Goal: Complete application form

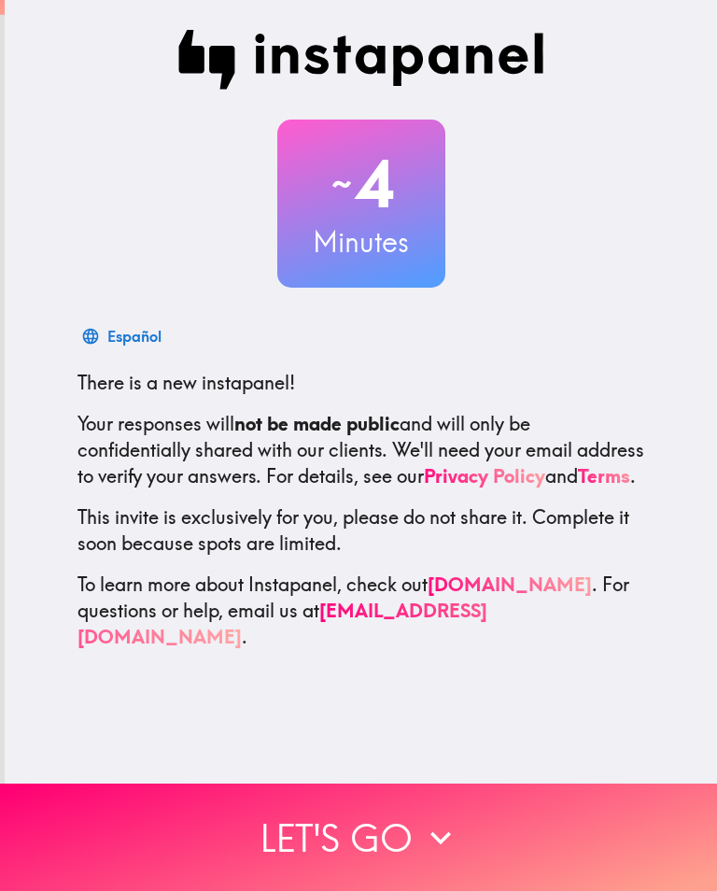
click at [551, 820] on button "Let's go" at bounding box center [358, 836] width 717 height 107
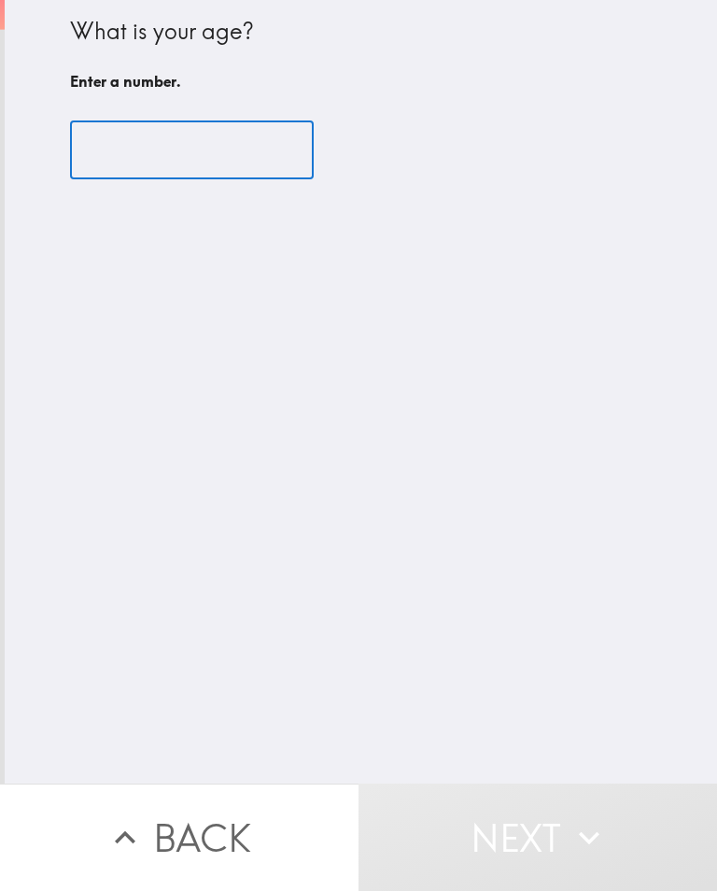
click at [99, 160] on input "number" at bounding box center [192, 150] width 244 height 58
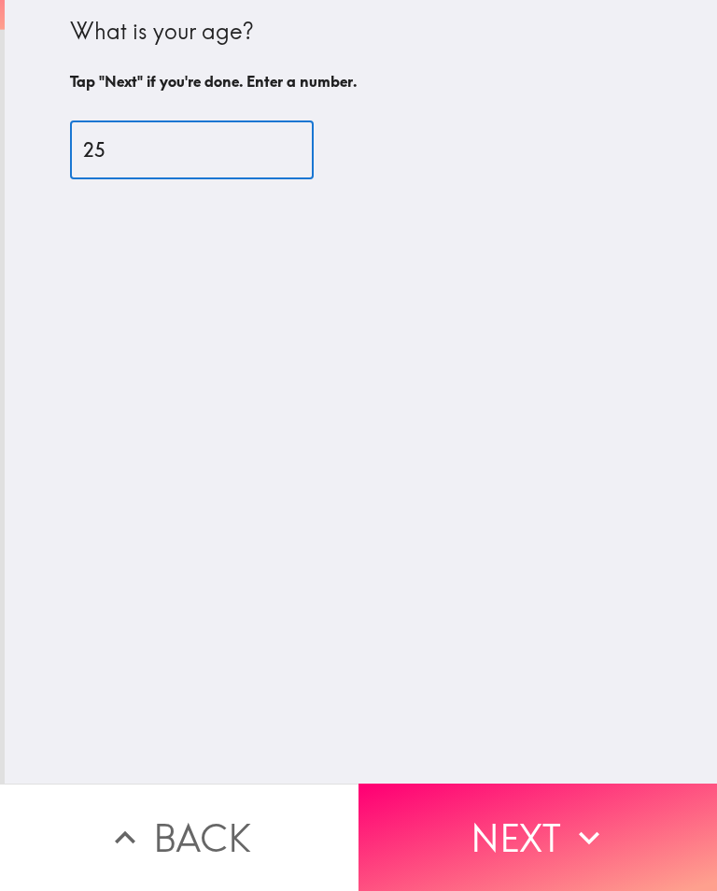
type input "25"
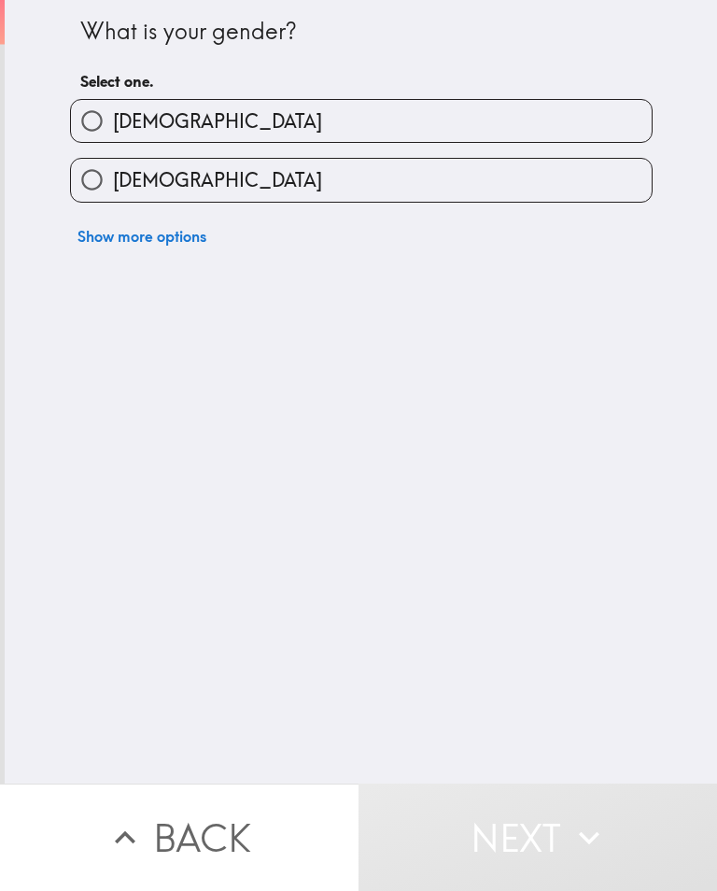
click at [93, 177] on input "[DEMOGRAPHIC_DATA]" at bounding box center [92, 180] width 42 height 42
radio input "true"
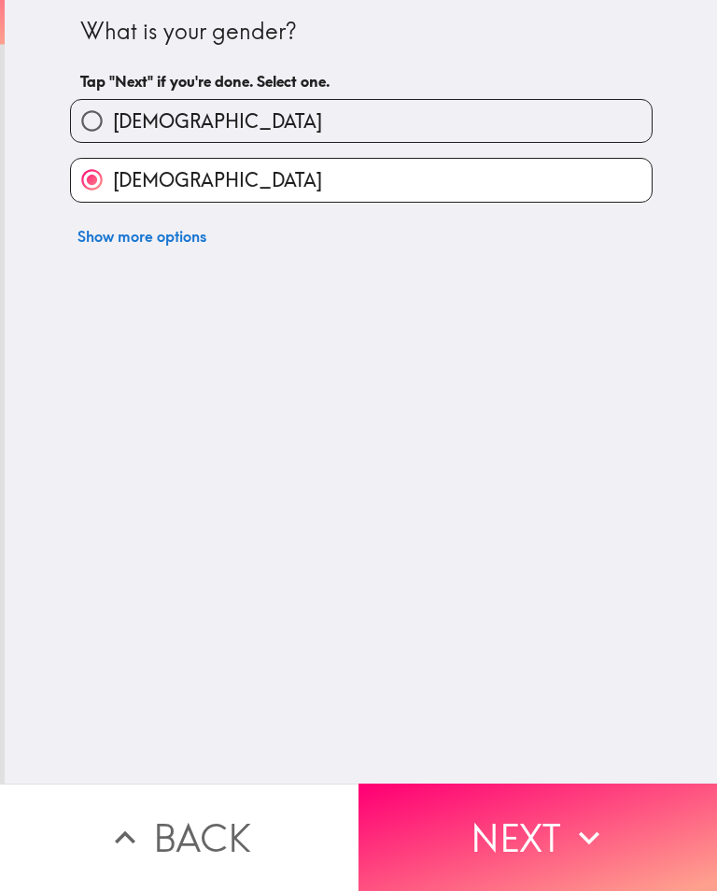
click at [484, 825] on button "Next" at bounding box center [537, 836] width 358 height 107
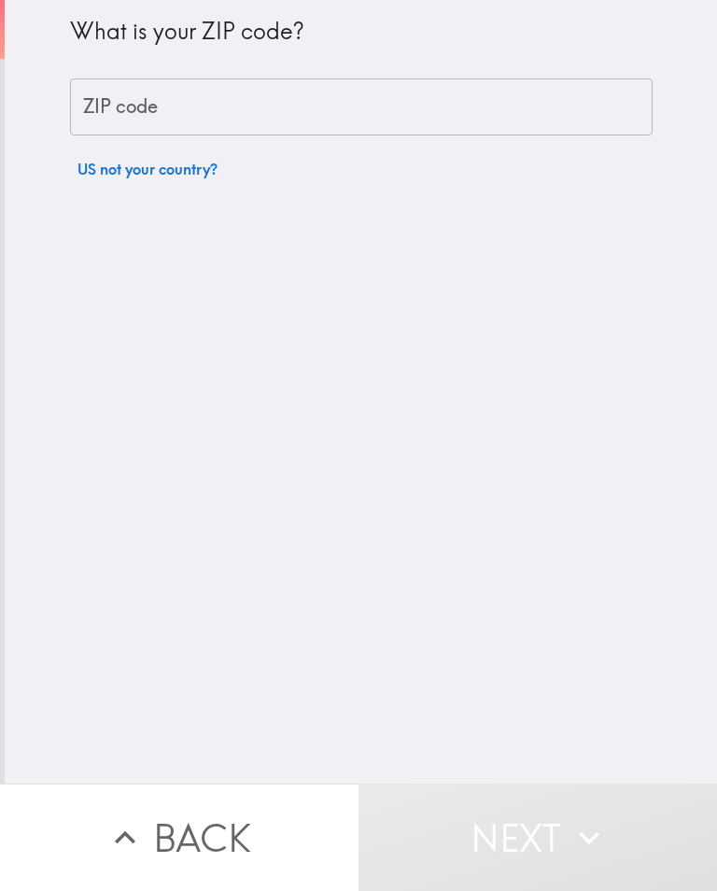
click at [104, 116] on div "ZIP code ZIP code" at bounding box center [361, 107] width 583 height 58
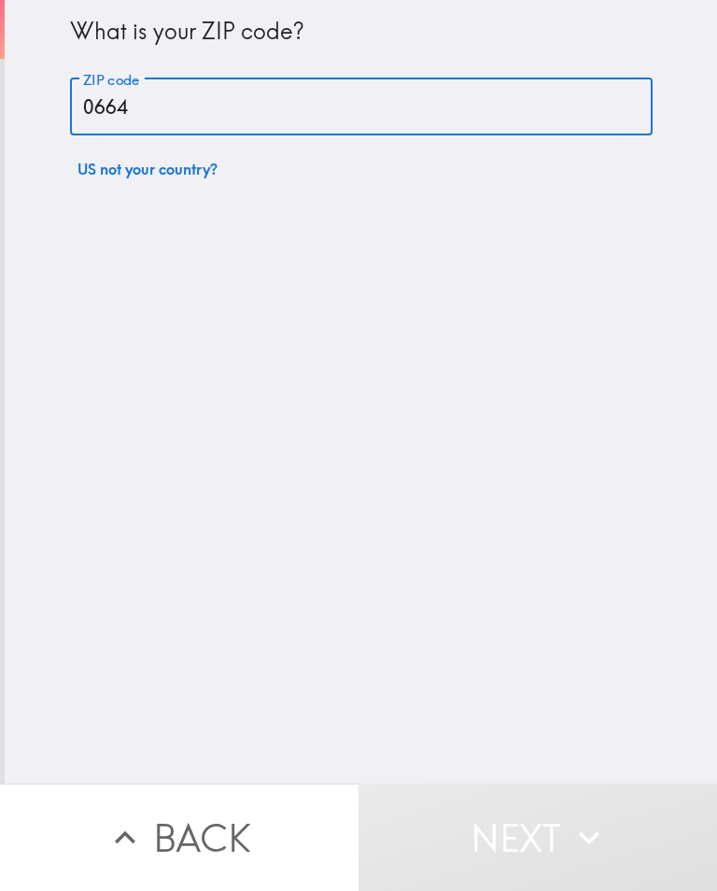
click at [614, 467] on div "What is your ZIP code? ZIP code 0664 ZIP code US not your country?" at bounding box center [361, 391] width 712 height 783
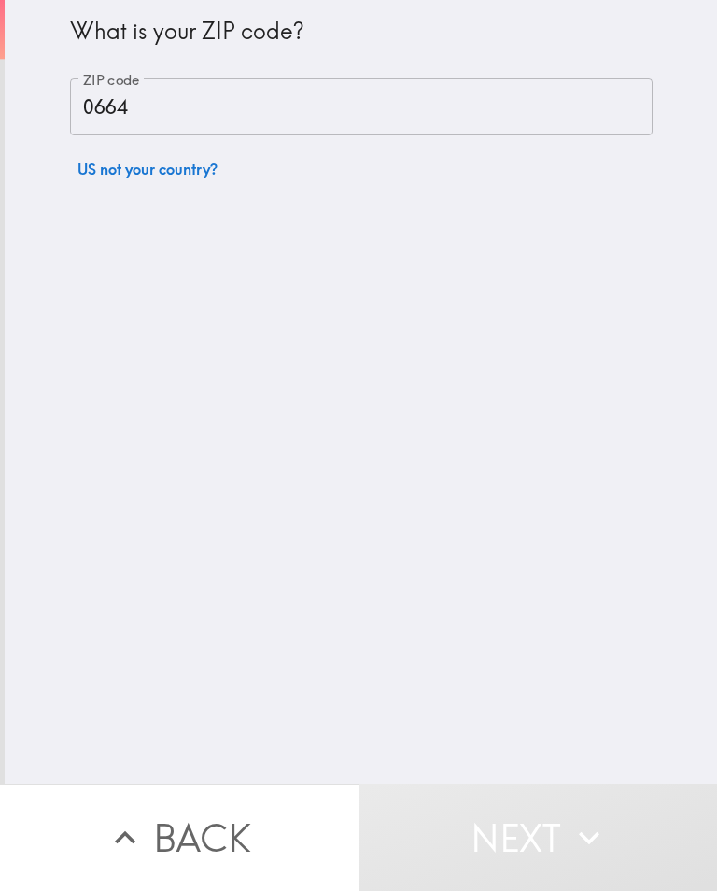
click at [508, 124] on input "0664" at bounding box center [361, 107] width 583 height 58
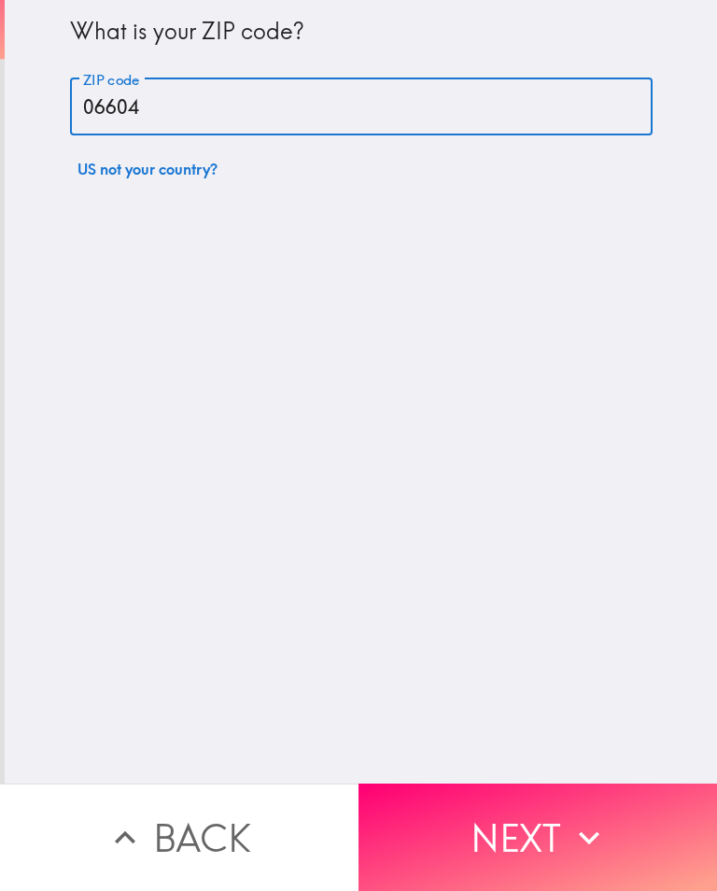
type input "06604"
click at [610, 480] on div "What is your ZIP code? ZIP code 06604 ZIP code US not your country?" at bounding box center [361, 391] width 712 height 783
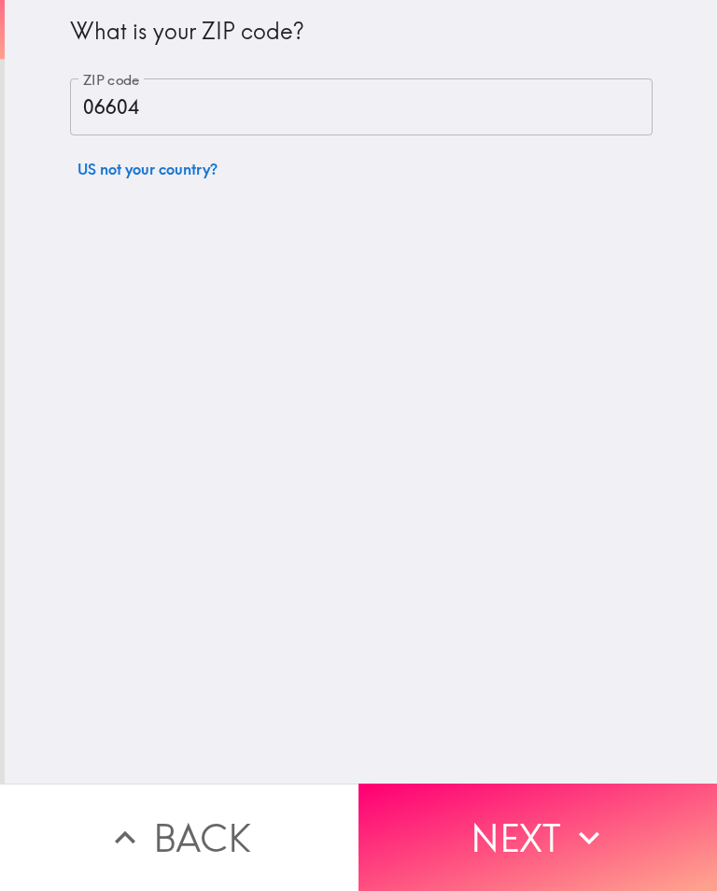
click at [605, 822] on icon "button" at bounding box center [589, 837] width 41 height 41
